Goal: Leave review/rating: Leave review/rating

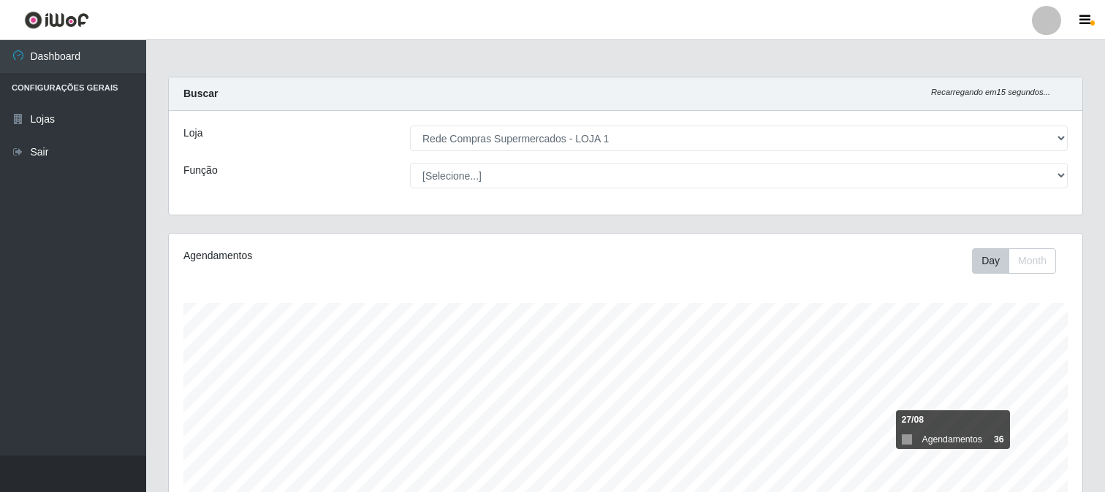
select select "158"
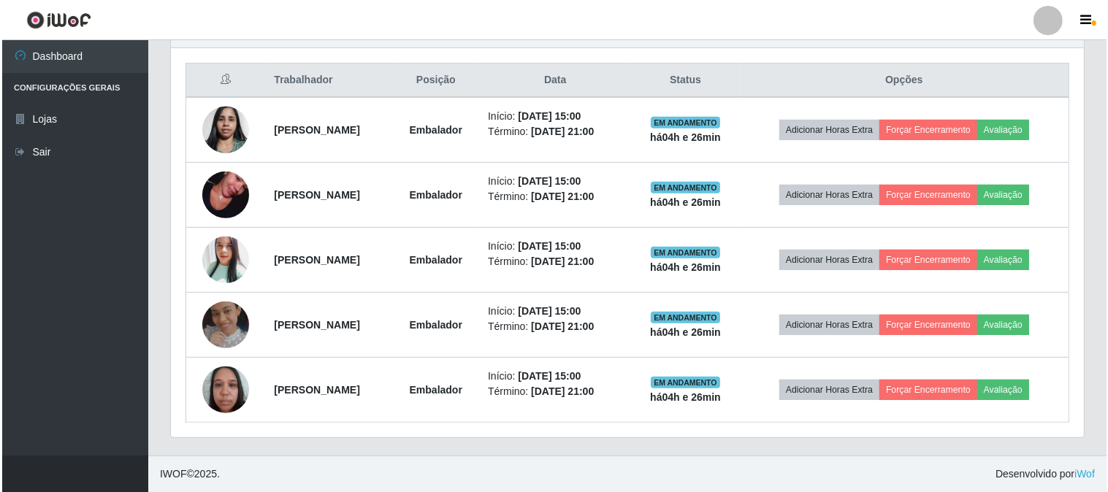
scroll to position [303, 913]
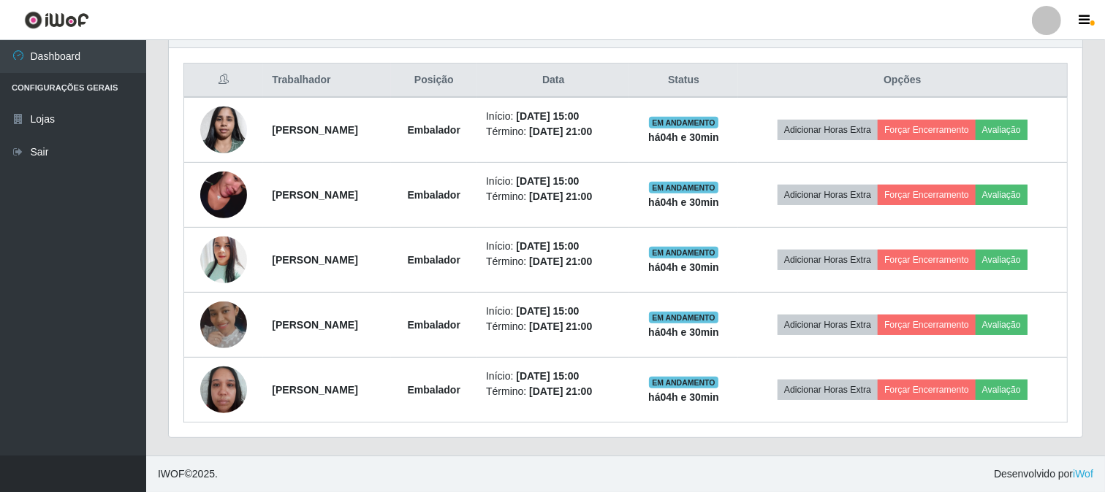
click at [121, 300] on ul "Dashboard Configurações Gerais Lojas Sair" at bounding box center [73, 248] width 146 height 416
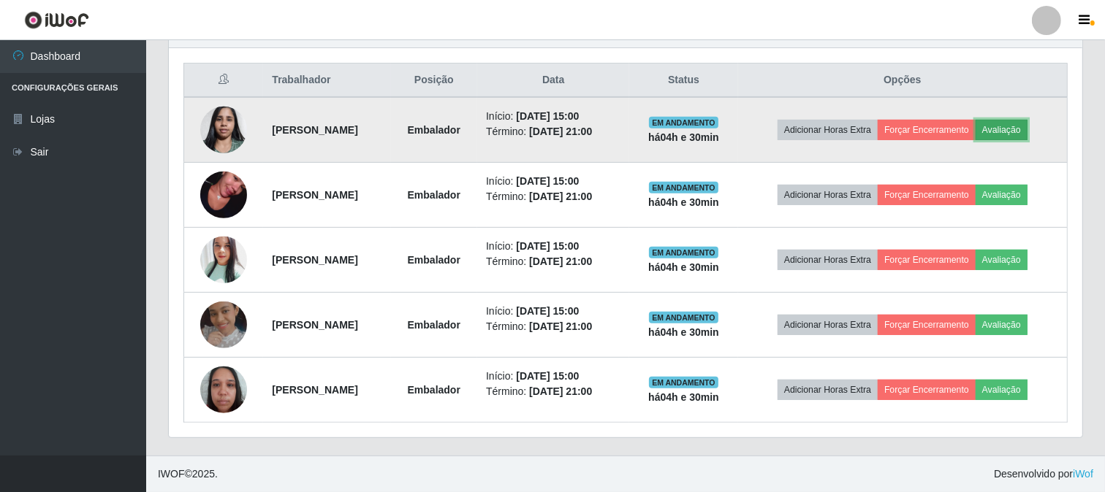
click at [1026, 124] on button "Avaliação" at bounding box center [1001, 130] width 52 height 20
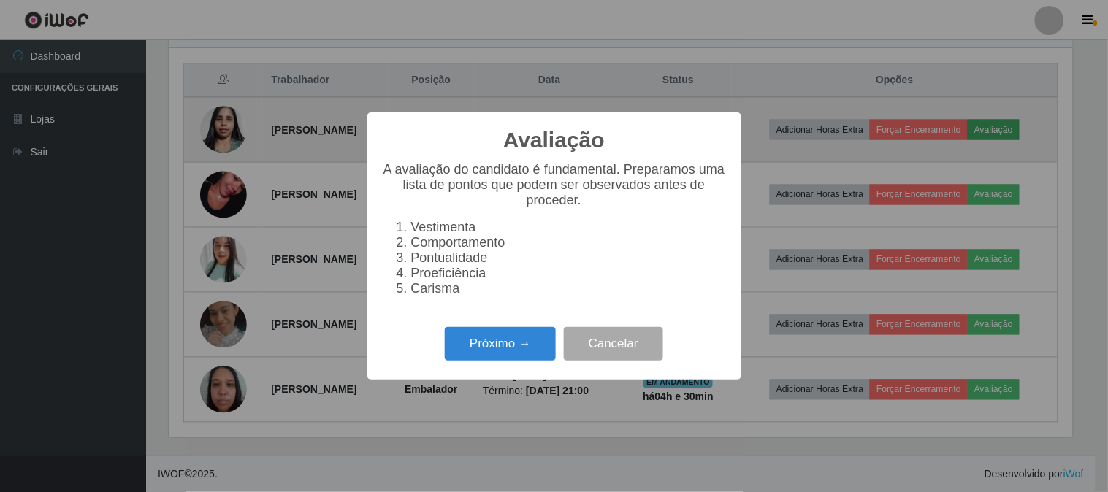
scroll to position [303, 904]
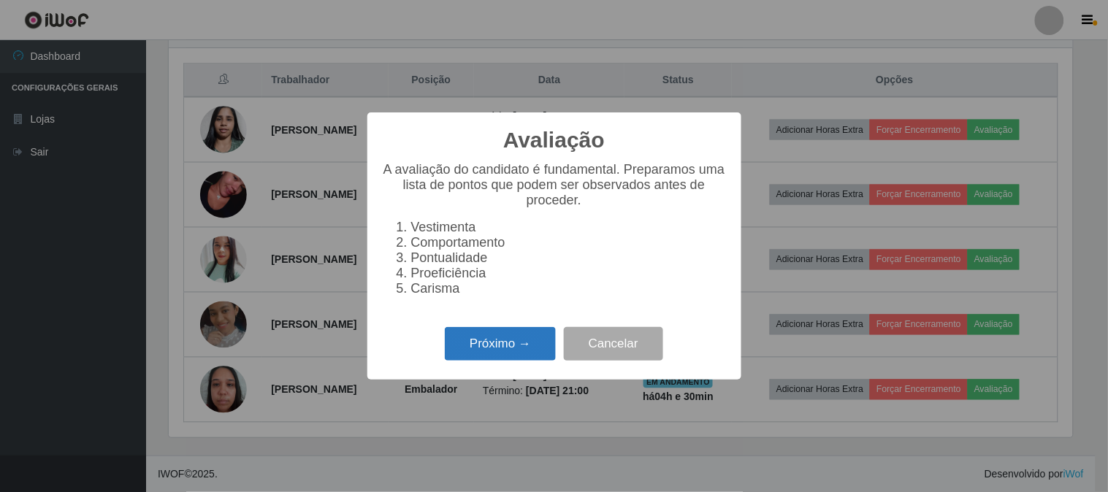
click at [479, 340] on button "Próximo →" at bounding box center [500, 344] width 111 height 34
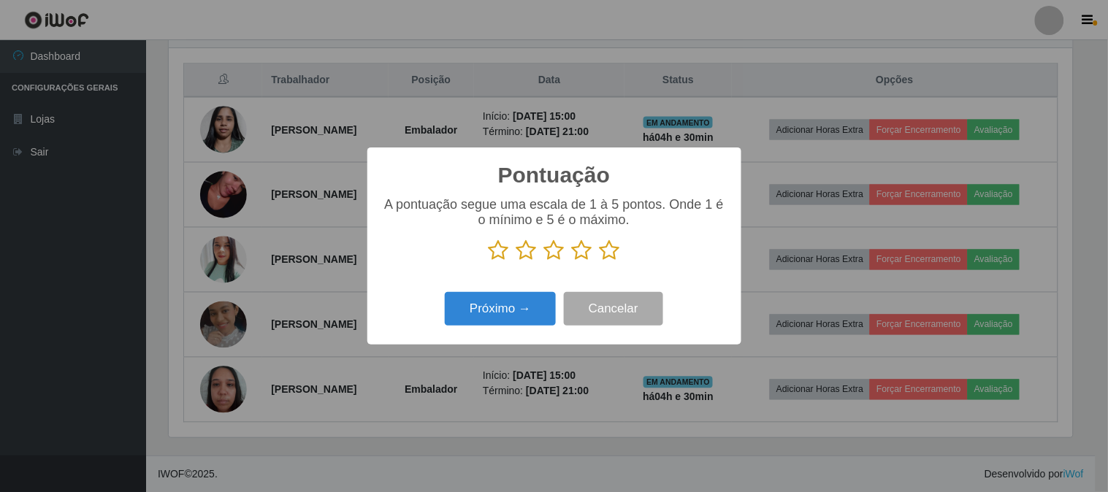
scroll to position [730377, 729776]
click at [615, 250] on icon at bounding box center [610, 251] width 20 height 22
click at [600, 262] on input "radio" at bounding box center [600, 262] width 0 height 0
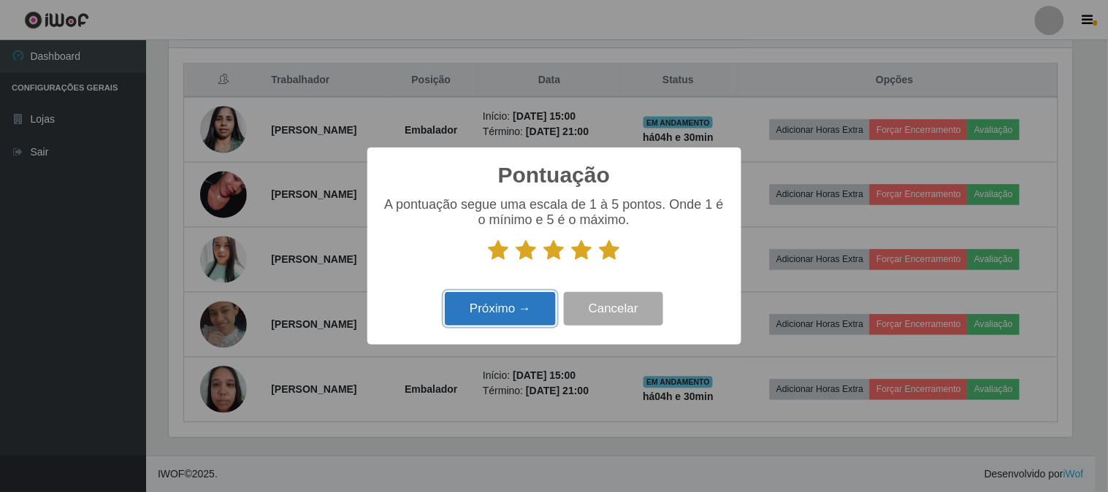
click at [500, 311] on button "Próximo →" at bounding box center [500, 309] width 111 height 34
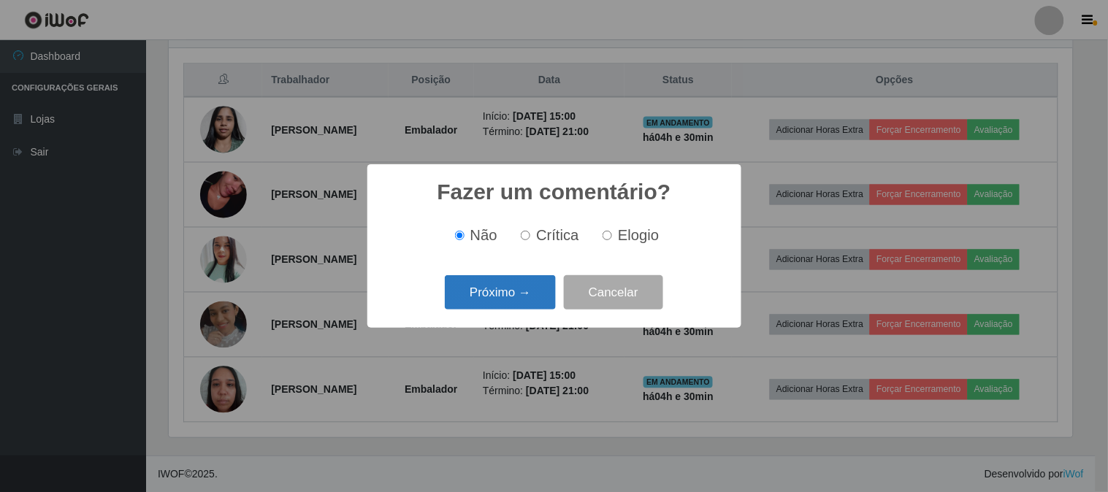
click at [526, 290] on button "Próximo →" at bounding box center [500, 292] width 111 height 34
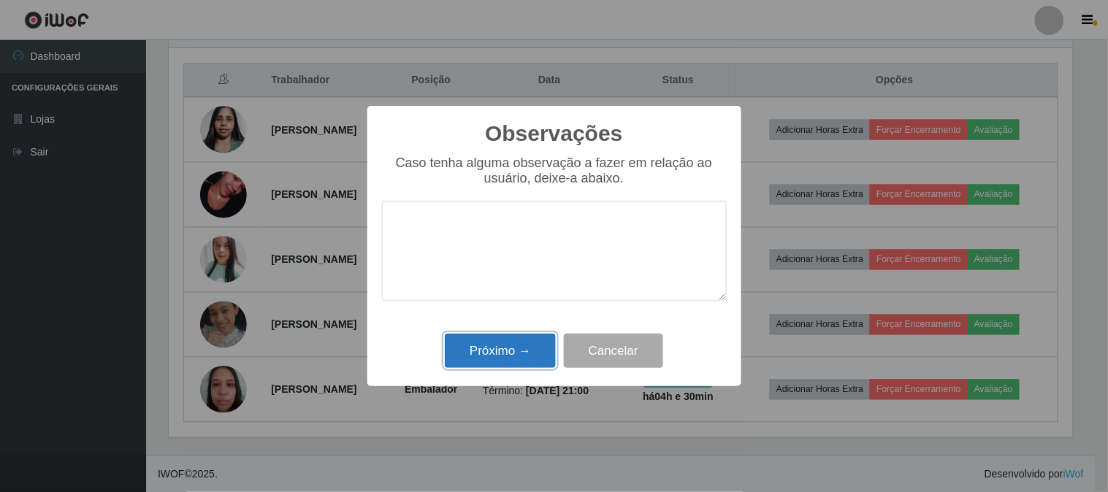
click at [520, 347] on button "Próximo →" at bounding box center [500, 351] width 111 height 34
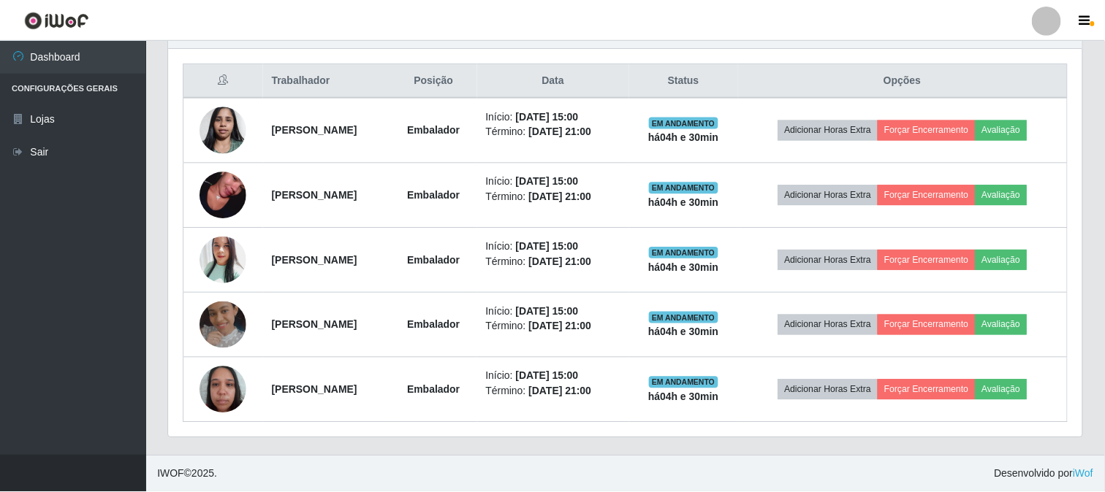
scroll to position [303, 913]
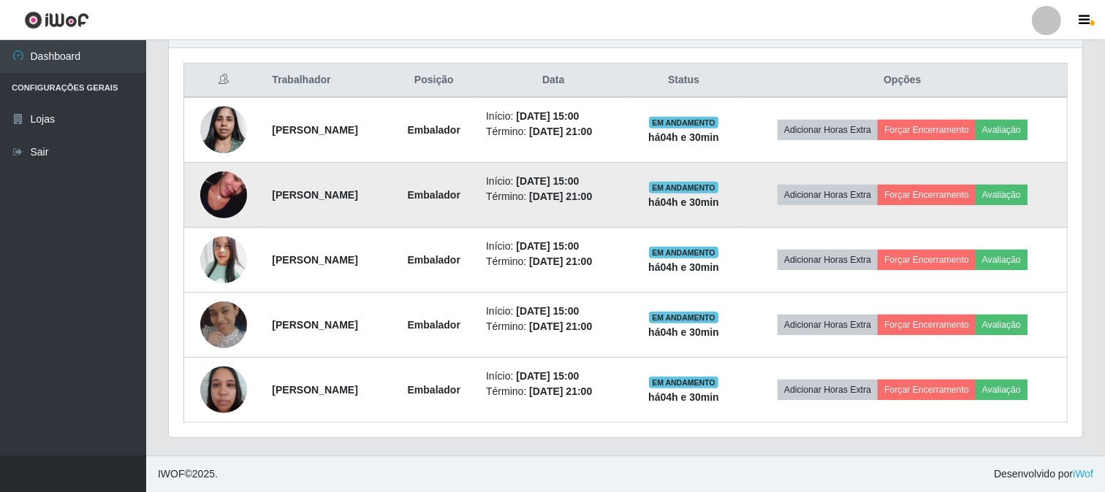
click at [216, 192] on img at bounding box center [223, 194] width 47 height 83
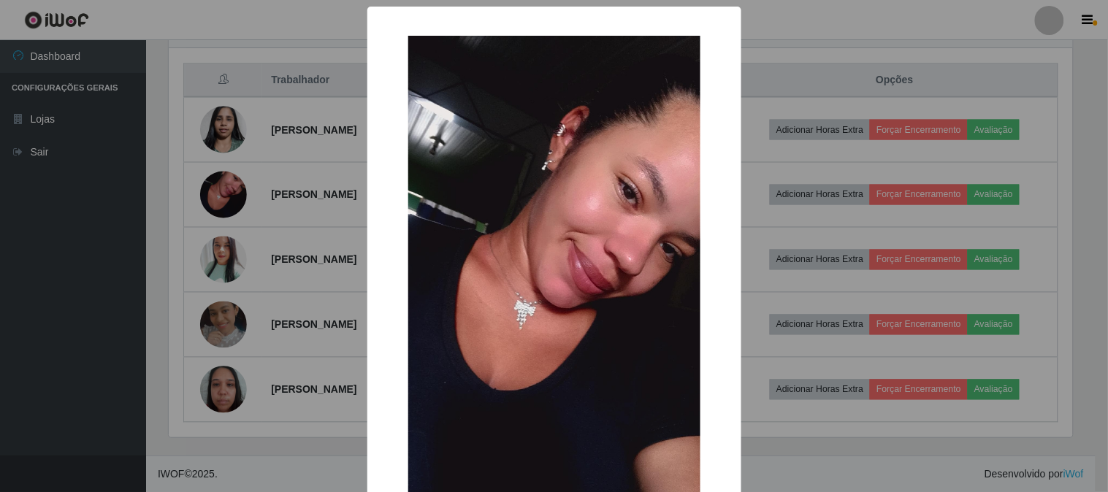
click at [220, 192] on div "× OK Cancel" at bounding box center [554, 246] width 1108 height 492
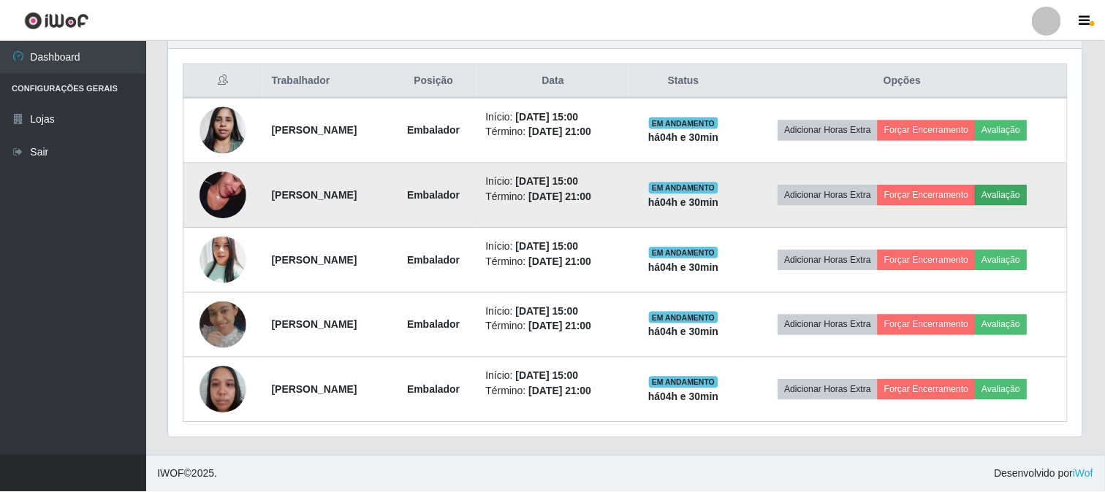
scroll to position [303, 913]
click at [1027, 198] on button "Avaliação" at bounding box center [1001, 195] width 52 height 20
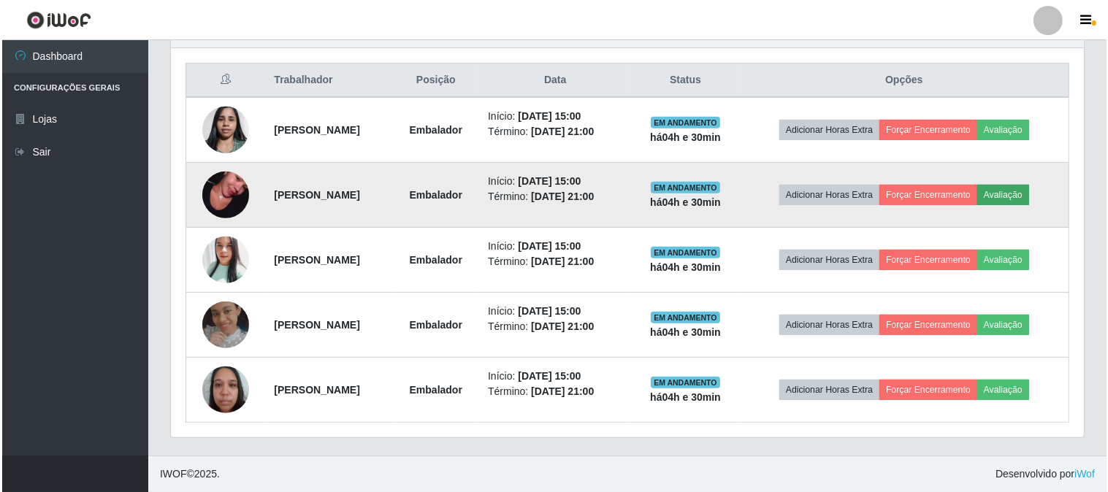
scroll to position [303, 904]
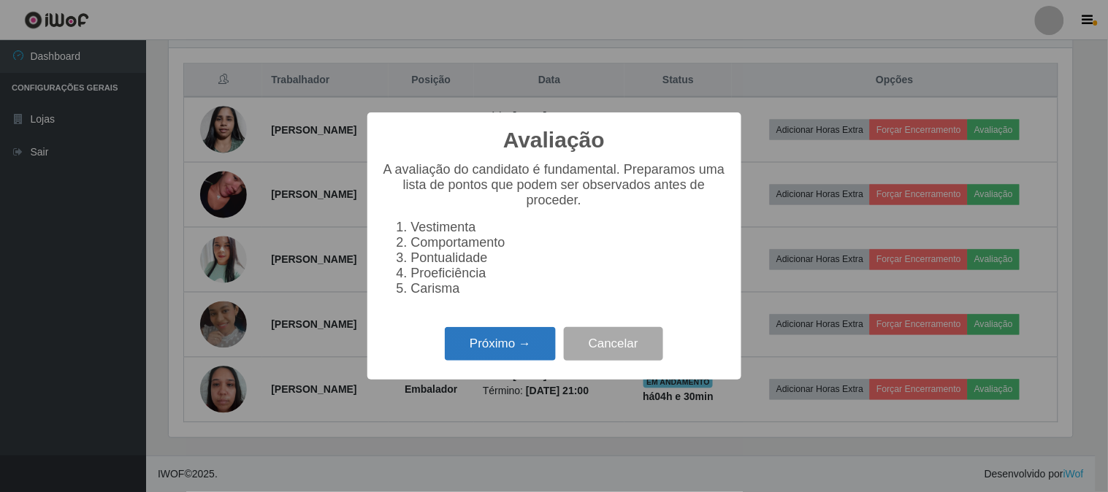
click at [495, 343] on button "Próximo →" at bounding box center [500, 344] width 111 height 34
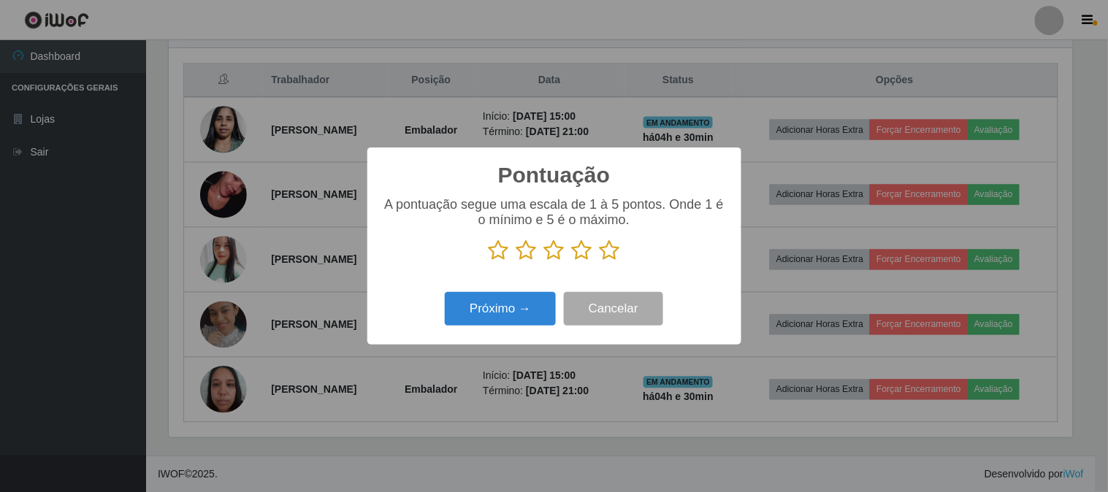
scroll to position [730377, 729776]
click at [614, 252] on icon at bounding box center [610, 251] width 20 height 22
click at [600, 262] on input "radio" at bounding box center [600, 262] width 0 height 0
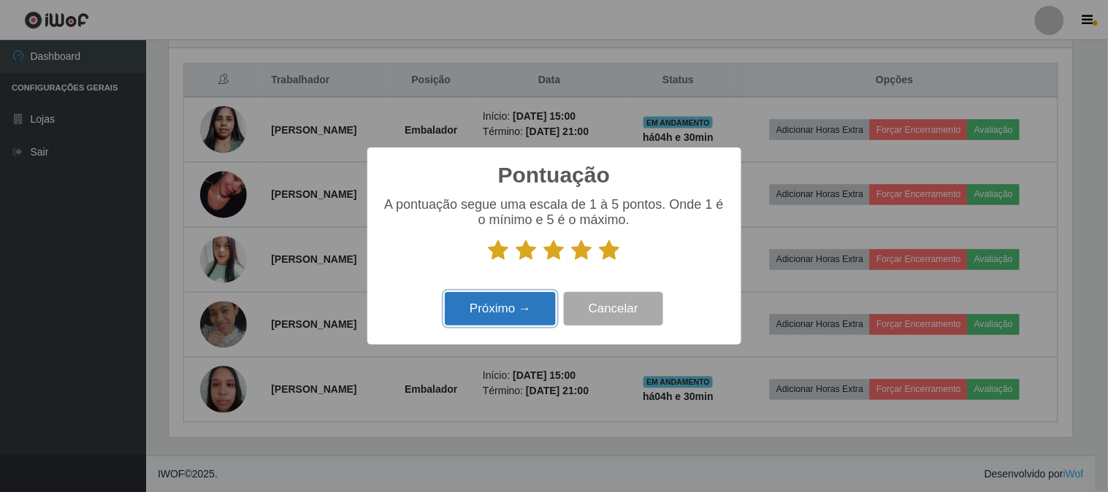
click at [520, 311] on button "Próximo →" at bounding box center [500, 309] width 111 height 34
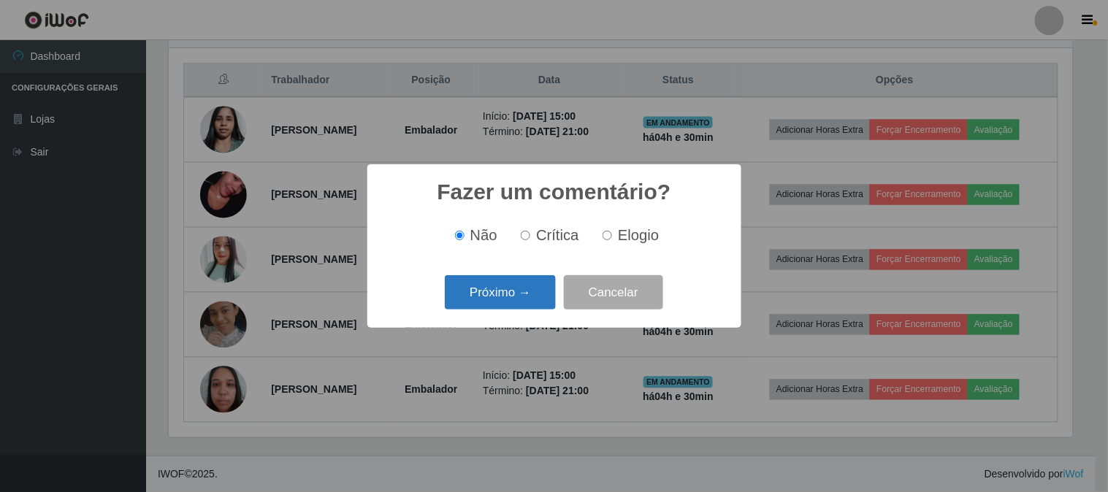
click at [528, 289] on button "Próximo →" at bounding box center [500, 292] width 111 height 34
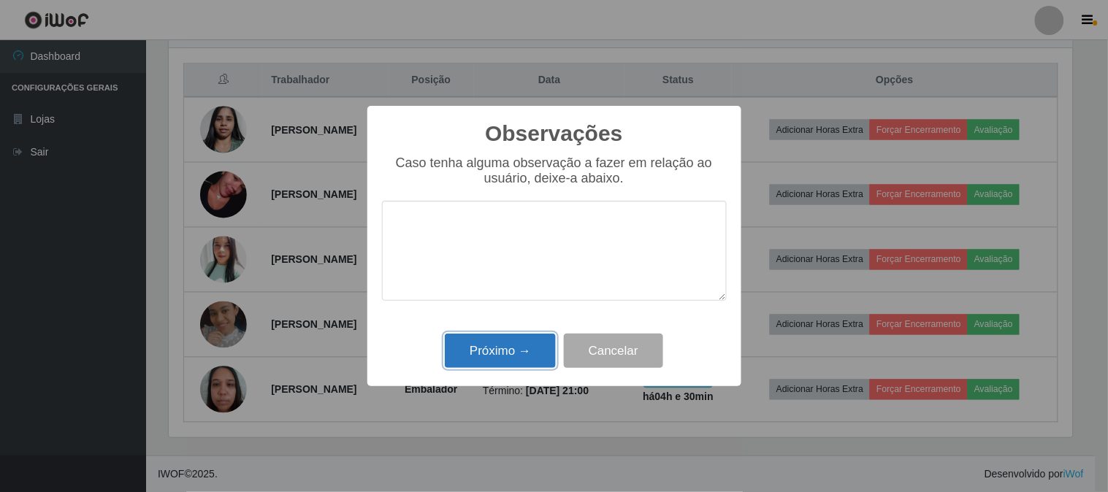
click at [522, 346] on button "Próximo →" at bounding box center [500, 351] width 111 height 34
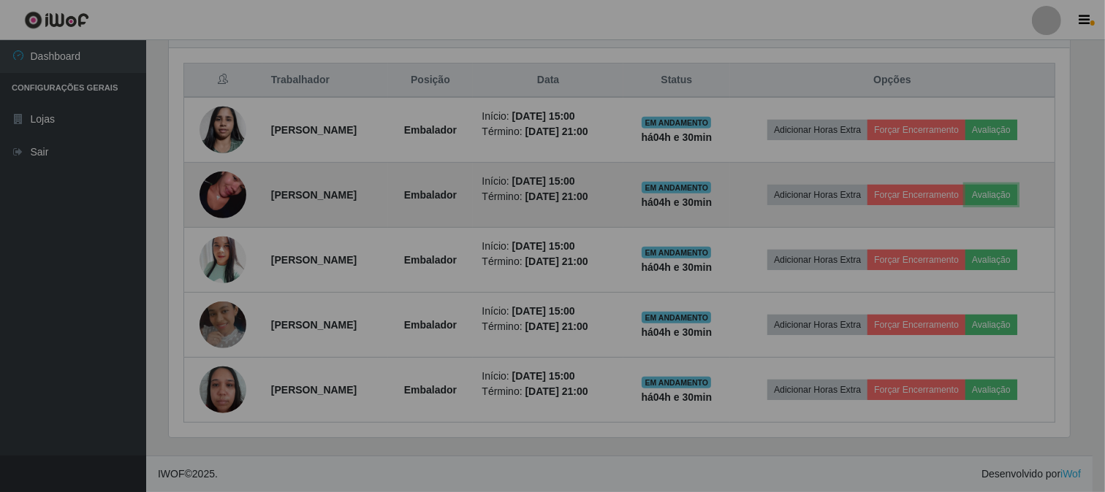
scroll to position [303, 913]
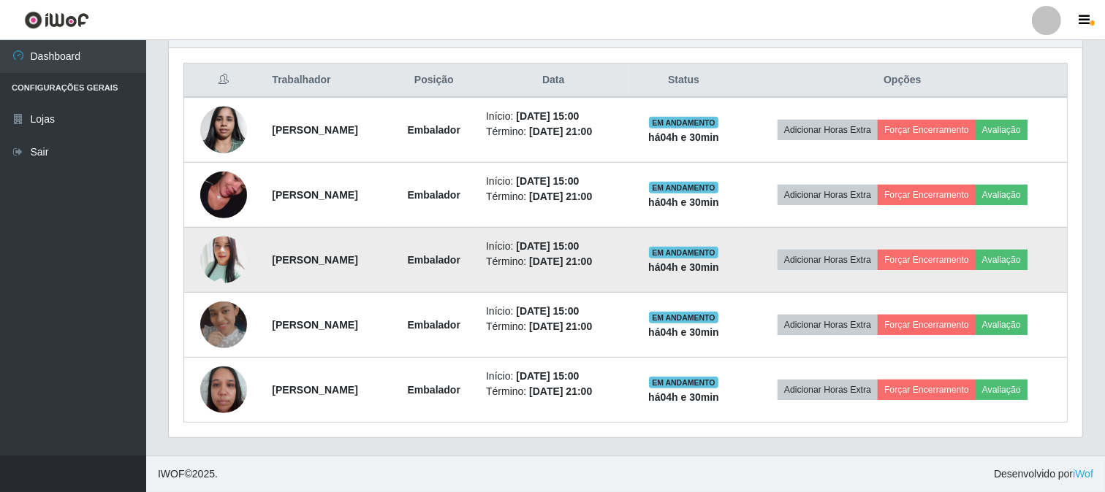
click at [234, 252] on img at bounding box center [223, 260] width 47 height 56
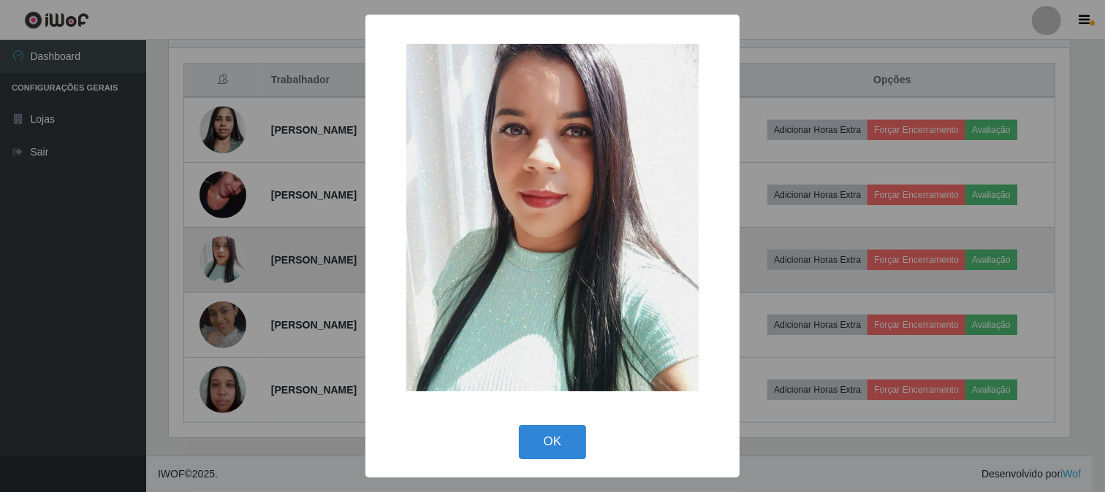
scroll to position [303, 904]
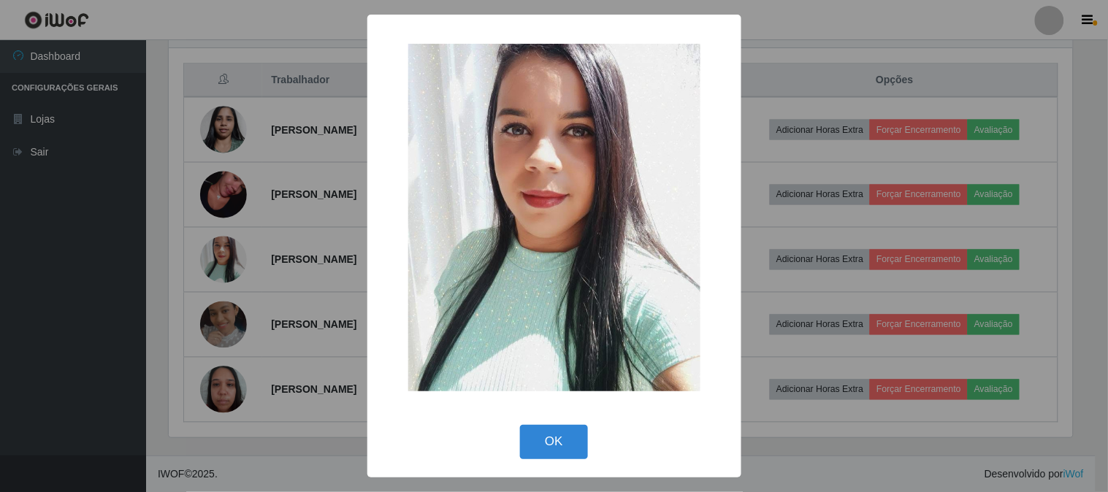
click at [235, 249] on div "× OK Cancel" at bounding box center [554, 246] width 1108 height 492
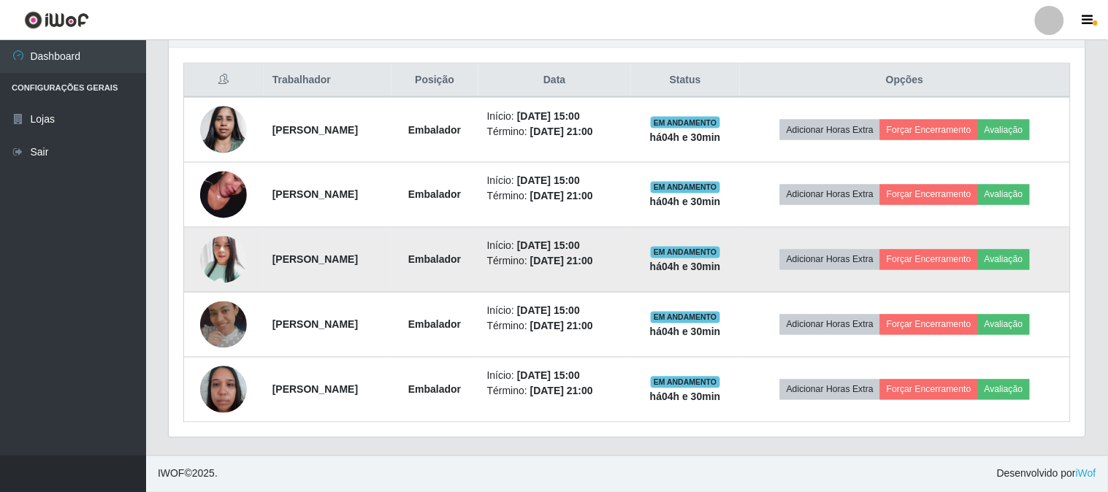
scroll to position [303, 913]
click at [1027, 265] on button "Avaliação" at bounding box center [1001, 260] width 52 height 20
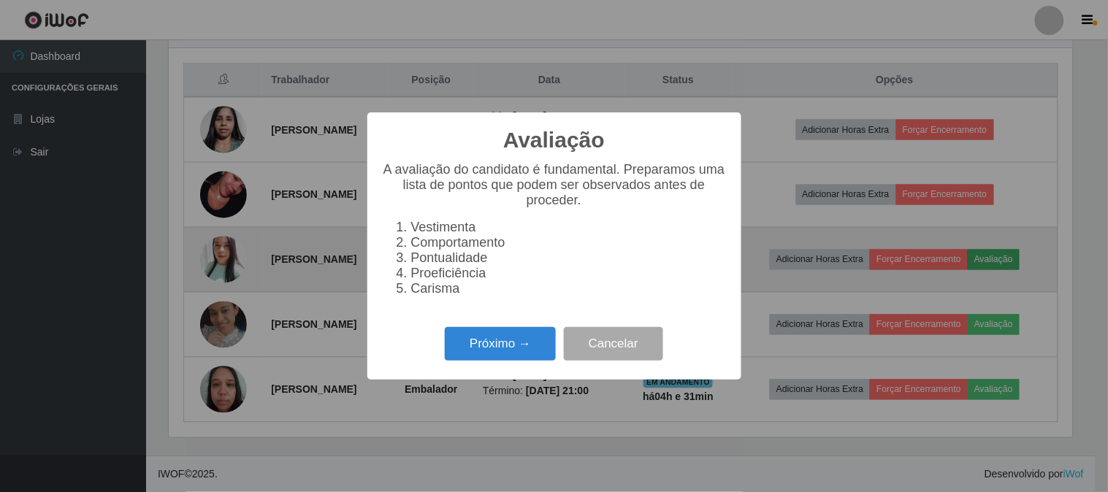
scroll to position [303, 904]
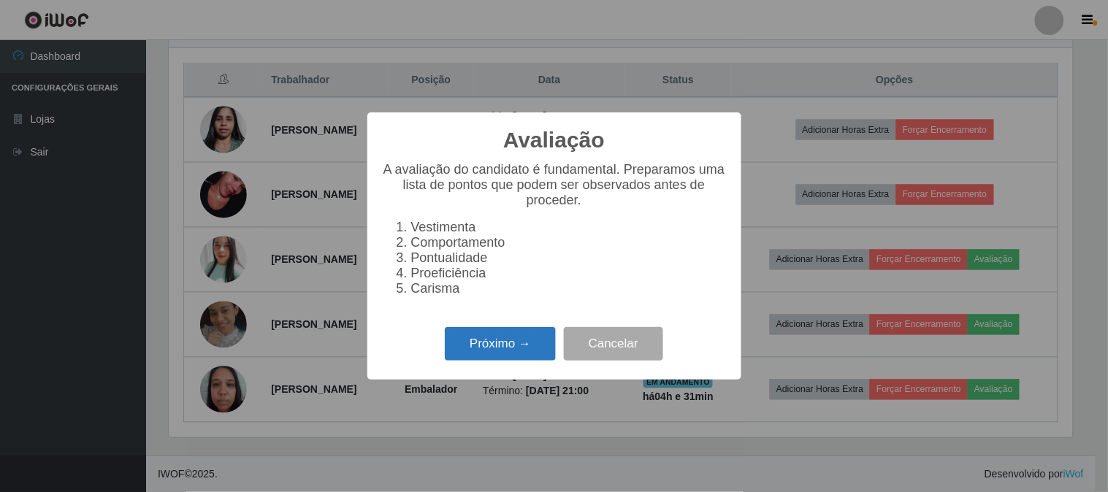
click at [516, 354] on button "Próximo →" at bounding box center [500, 344] width 111 height 34
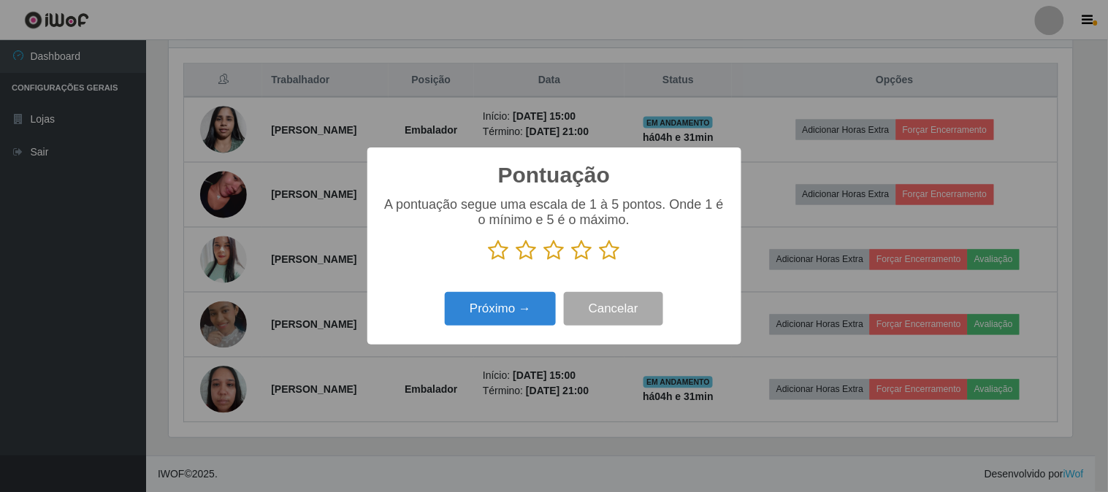
click at [612, 246] on icon at bounding box center [610, 251] width 20 height 22
click at [600, 262] on input "radio" at bounding box center [600, 262] width 0 height 0
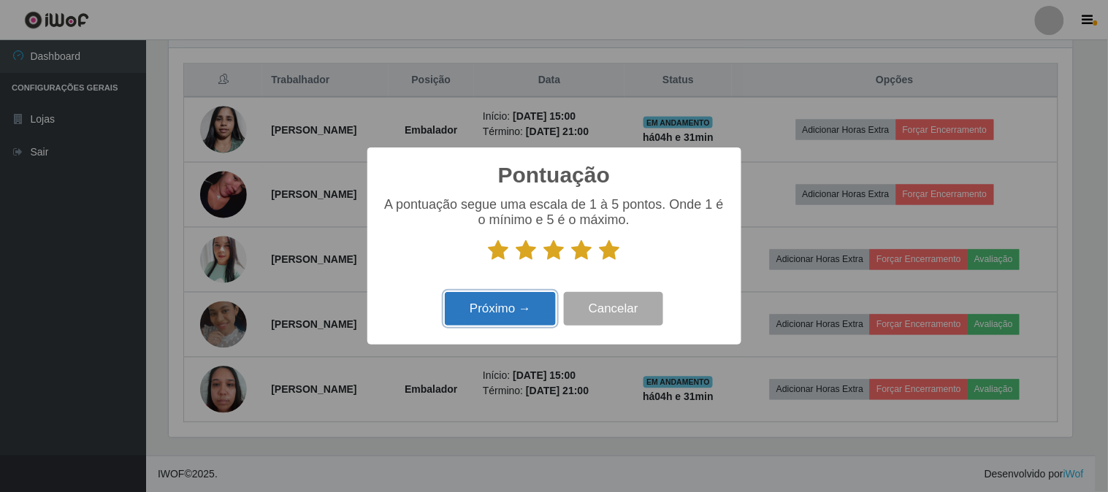
click at [527, 294] on button "Próximo →" at bounding box center [500, 309] width 111 height 34
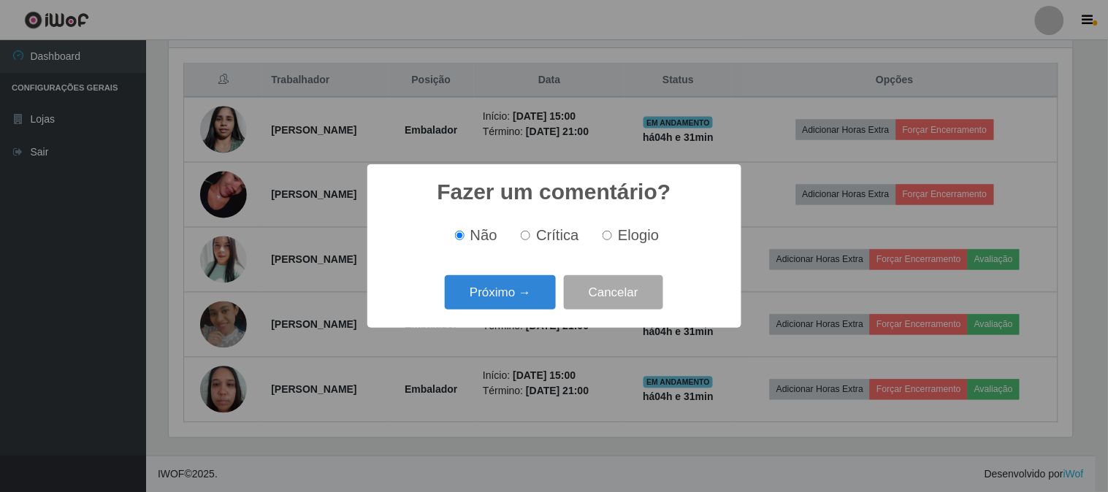
click at [527, 294] on button "Próximo →" at bounding box center [500, 292] width 111 height 34
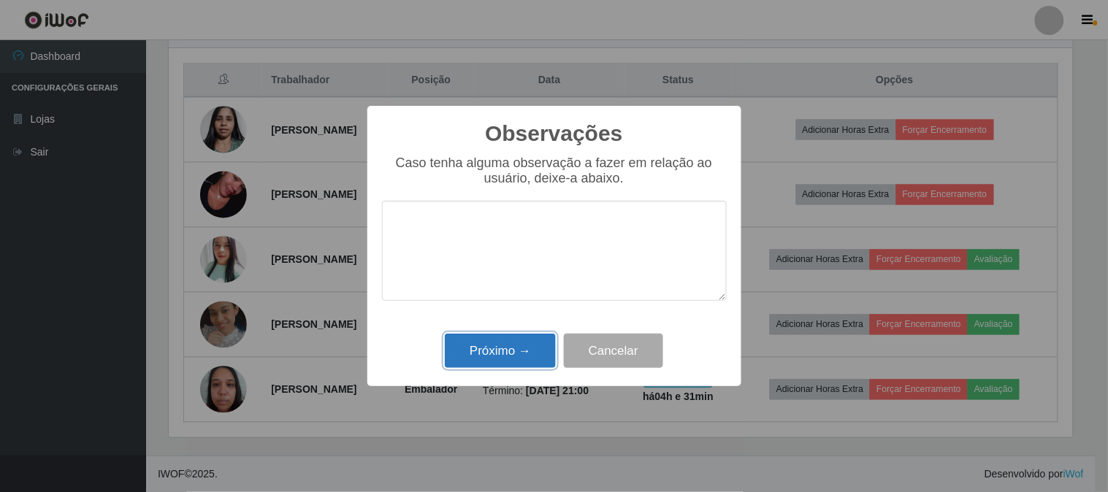
click at [528, 346] on button "Próximo →" at bounding box center [500, 351] width 111 height 34
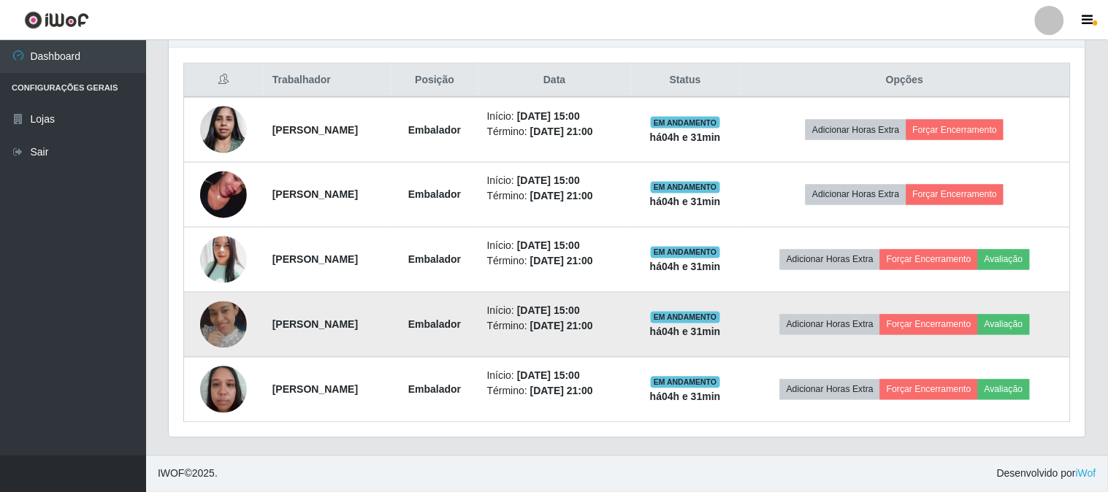
scroll to position [303, 913]
click at [1027, 323] on button "Avaliação" at bounding box center [1001, 325] width 52 height 20
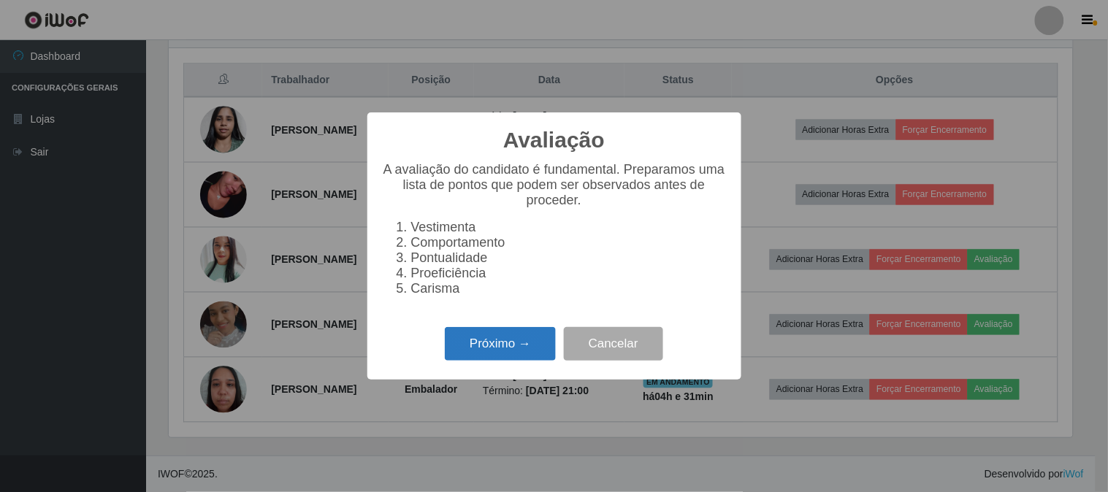
click at [517, 336] on button "Próximo →" at bounding box center [500, 344] width 111 height 34
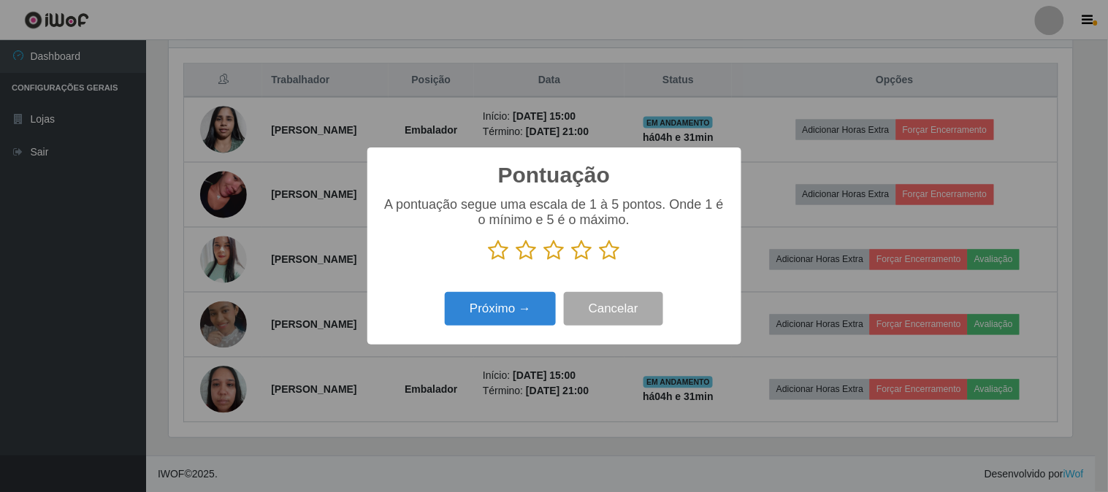
click at [609, 251] on icon at bounding box center [610, 251] width 20 height 22
click at [600, 262] on input "radio" at bounding box center [600, 262] width 0 height 0
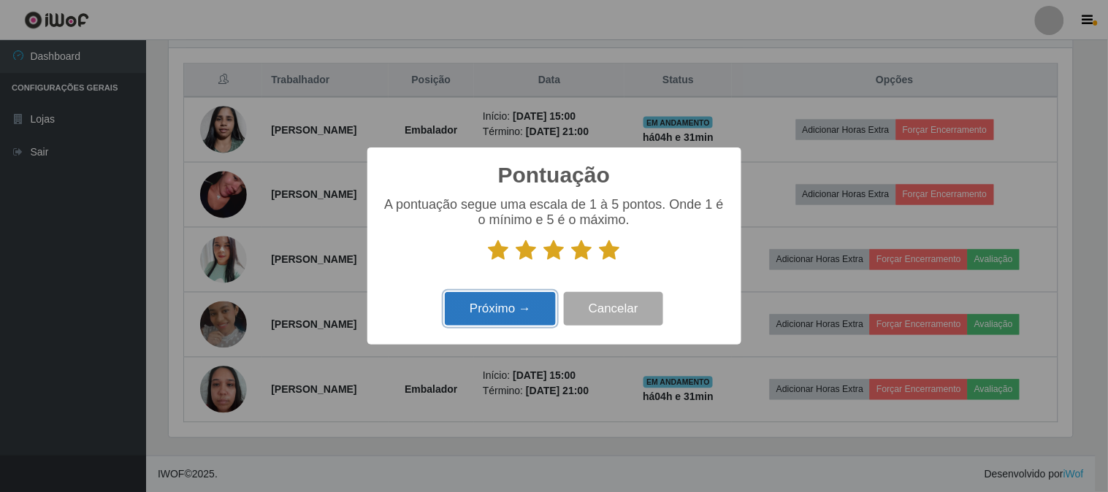
click at [533, 311] on button "Próximo →" at bounding box center [500, 309] width 111 height 34
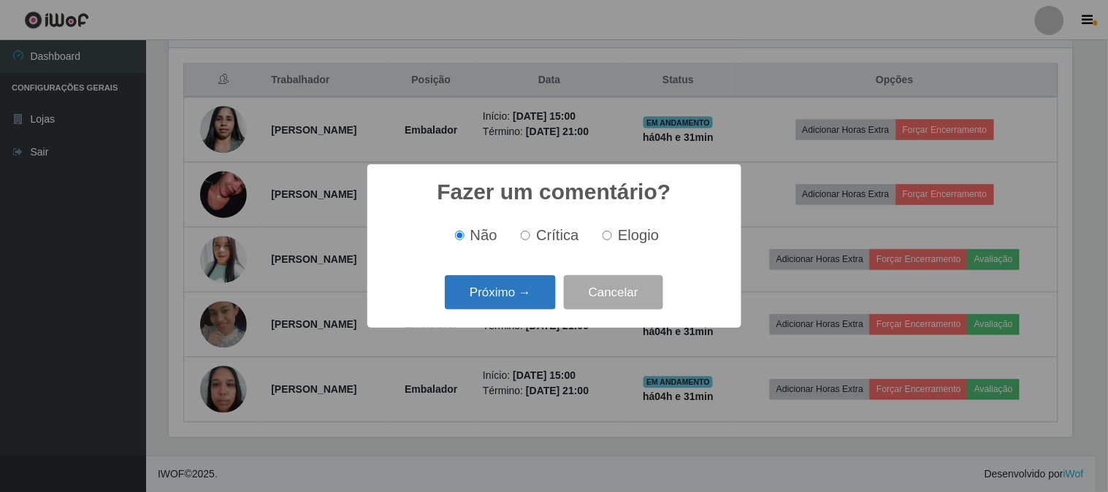
click at [527, 289] on button "Próximo →" at bounding box center [500, 292] width 111 height 34
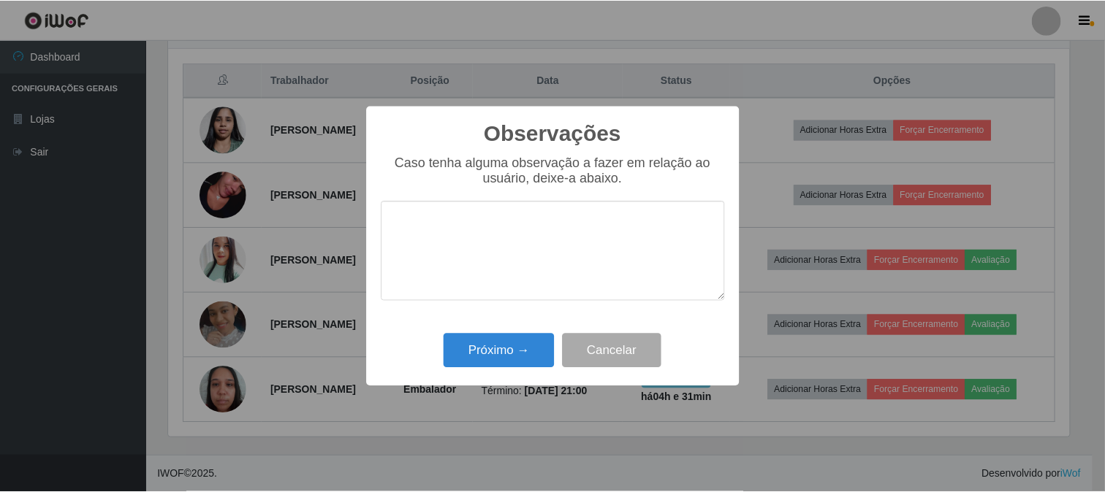
scroll to position [0, 0]
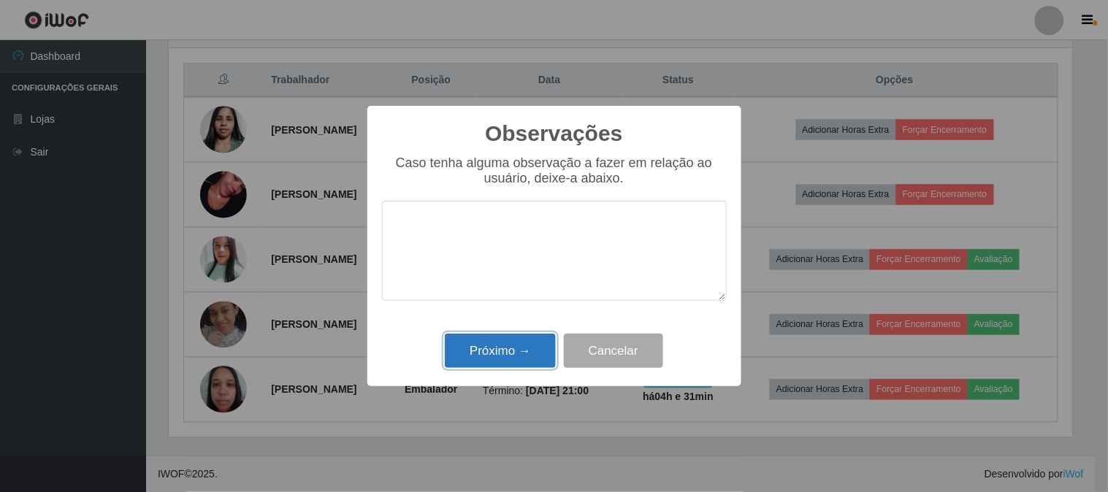
click at [469, 353] on button "Próximo →" at bounding box center [500, 351] width 111 height 34
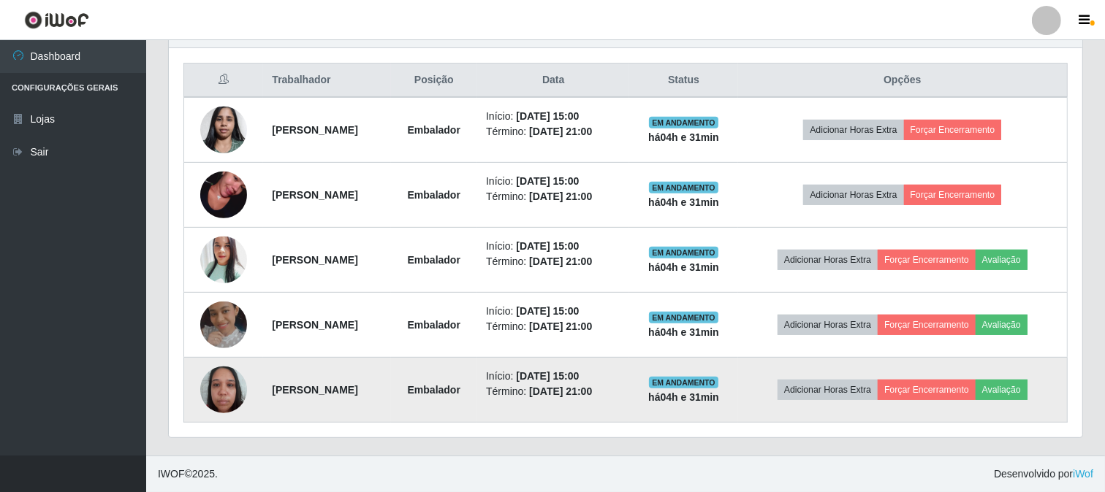
click at [215, 389] on img at bounding box center [223, 390] width 47 height 62
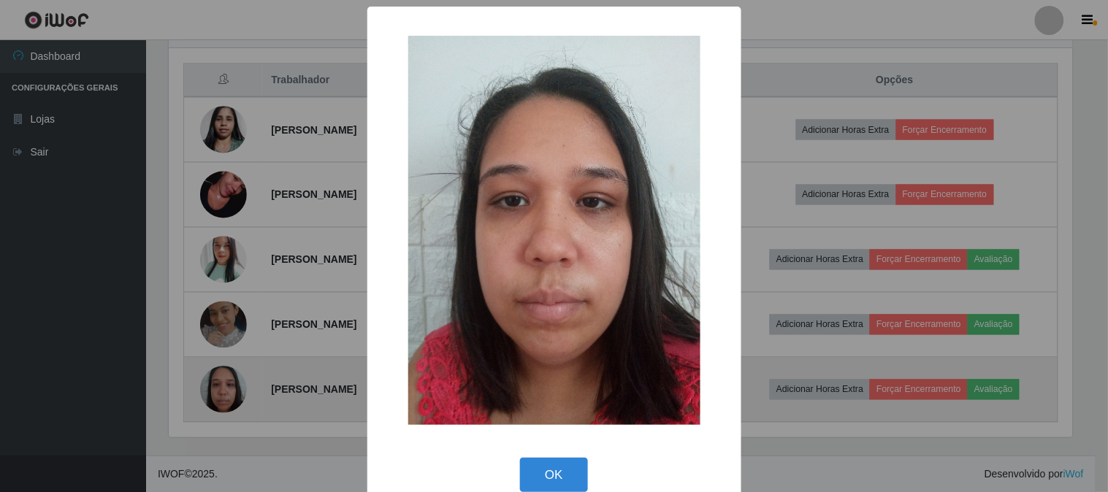
click at [215, 389] on div "× OK Cancel" at bounding box center [554, 246] width 1108 height 492
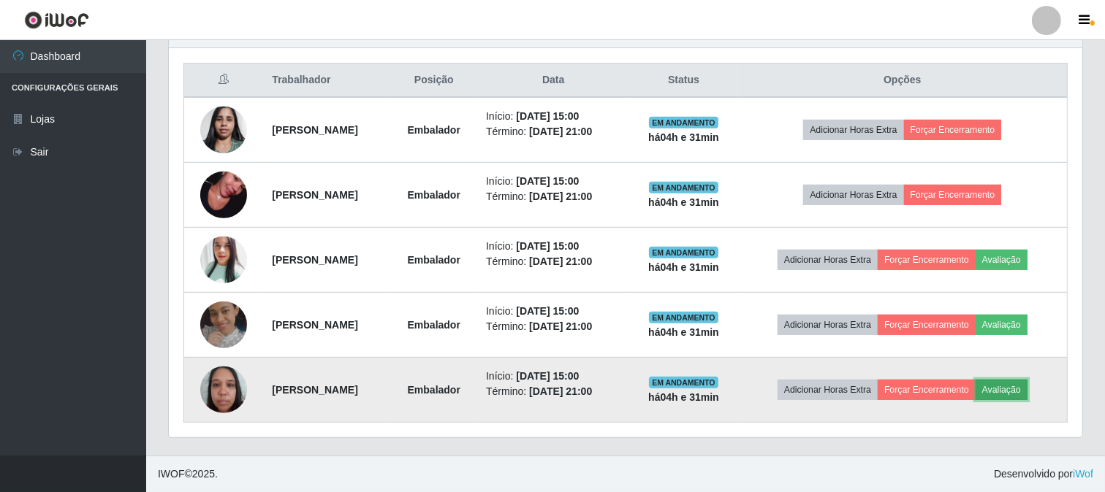
click at [1025, 395] on button "Avaliação" at bounding box center [1001, 390] width 52 height 20
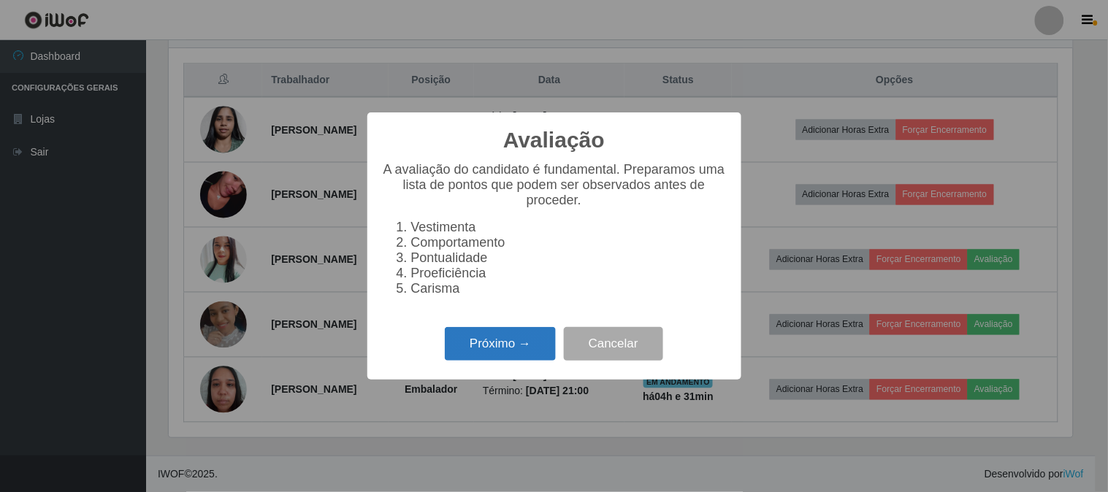
click at [516, 346] on button "Próximo →" at bounding box center [500, 344] width 111 height 34
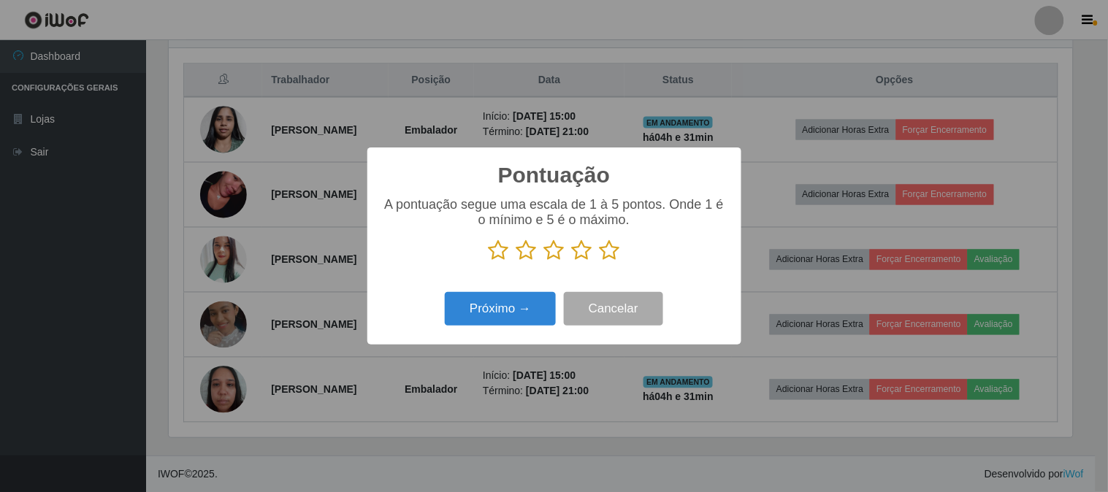
click at [615, 254] on icon at bounding box center [610, 251] width 20 height 22
click at [600, 262] on input "radio" at bounding box center [600, 262] width 0 height 0
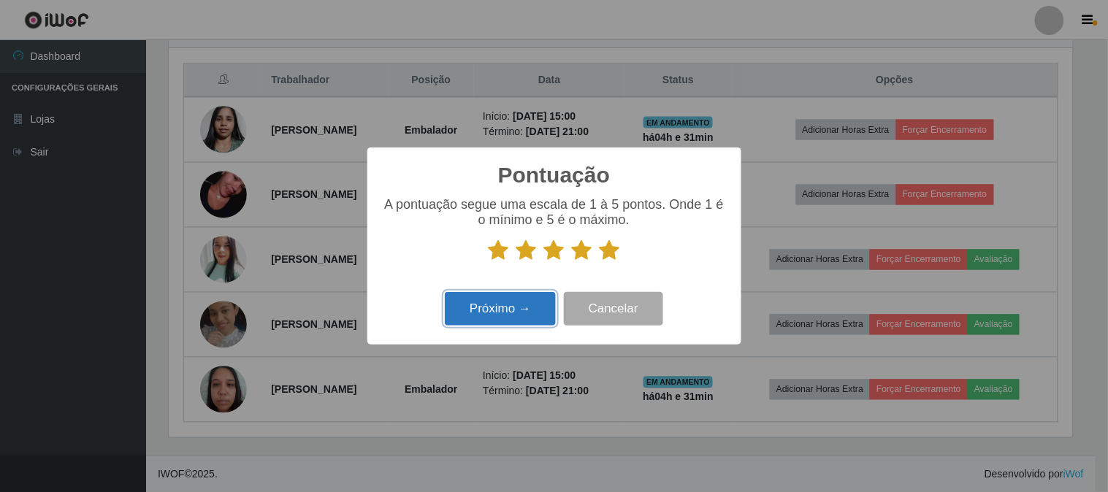
click at [477, 305] on button "Próximo →" at bounding box center [500, 309] width 111 height 34
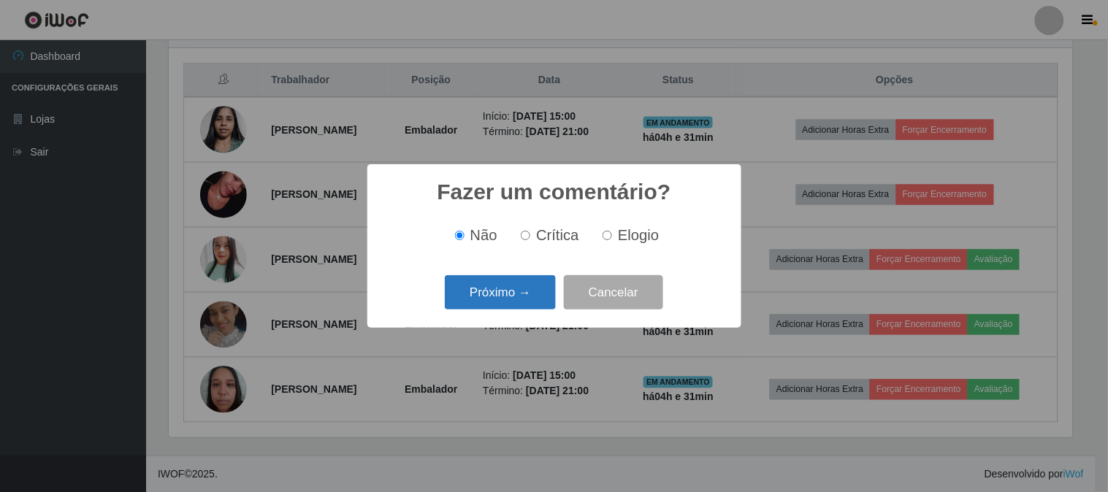
click at [536, 294] on button "Próximo →" at bounding box center [500, 292] width 111 height 34
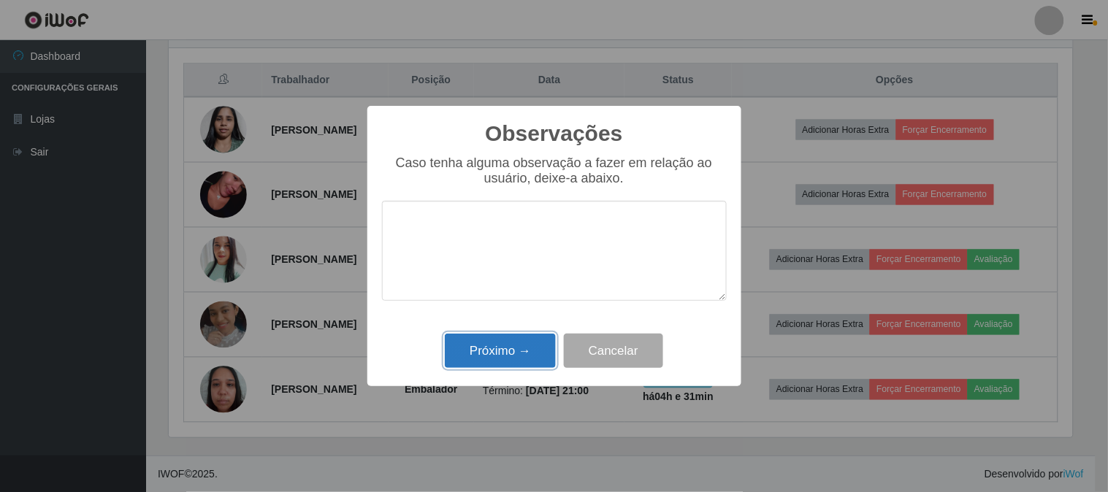
click at [546, 356] on button "Próximo →" at bounding box center [500, 351] width 111 height 34
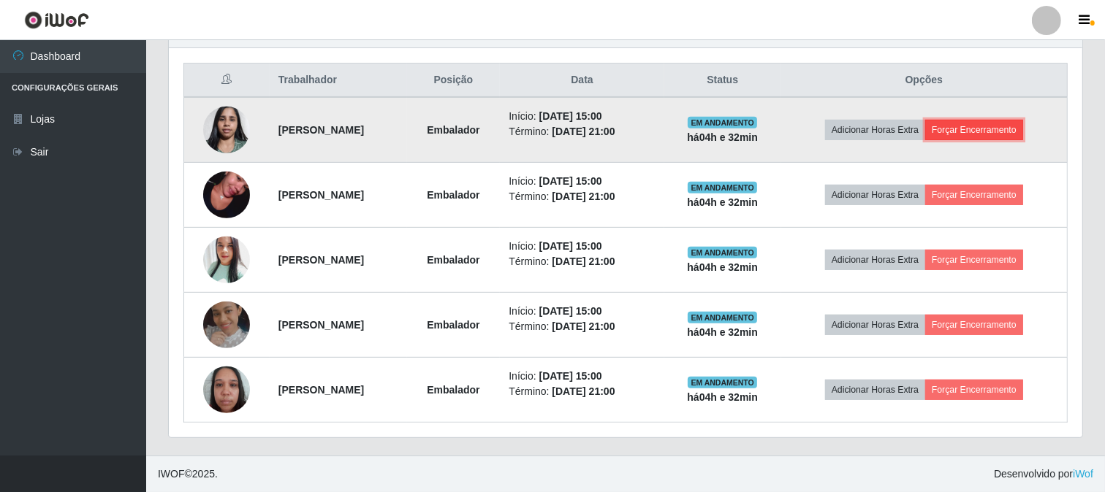
click at [984, 128] on button "Forçar Encerramento" at bounding box center [974, 130] width 98 height 20
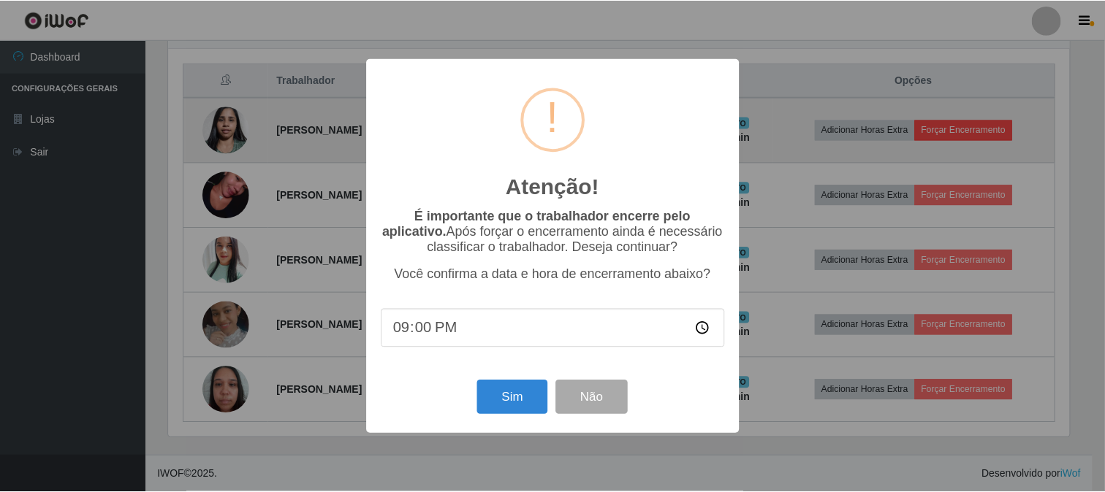
scroll to position [303, 904]
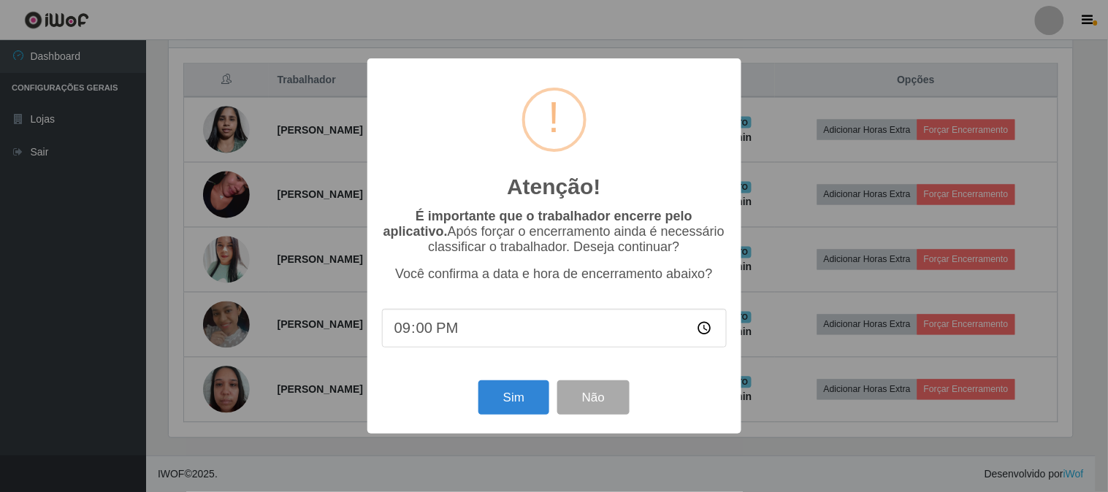
click at [845, 481] on div "Atenção! × É importante que o trabalhador encerre pelo aplicativo. Após forçar …" at bounding box center [554, 246] width 1108 height 492
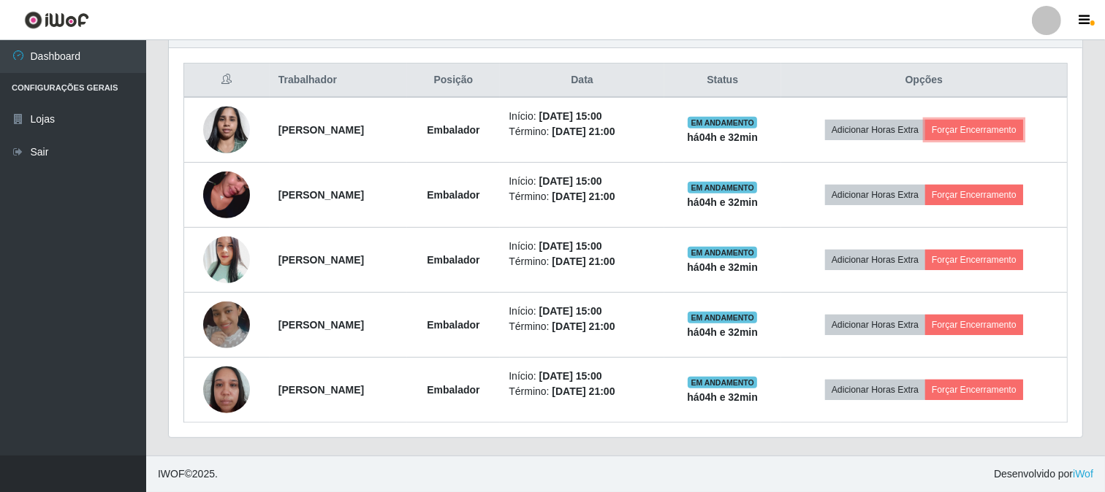
scroll to position [303, 913]
